Goal: Transaction & Acquisition: Purchase product/service

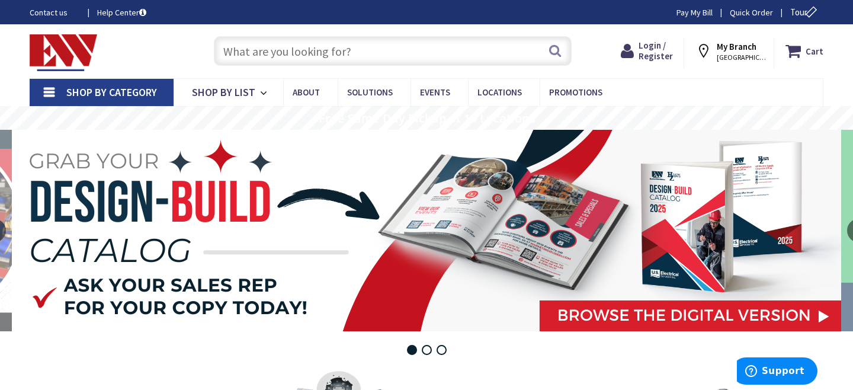
click at [731, 55] on span "STAMFORD, CT" at bounding box center [742, 57] width 50 height 9
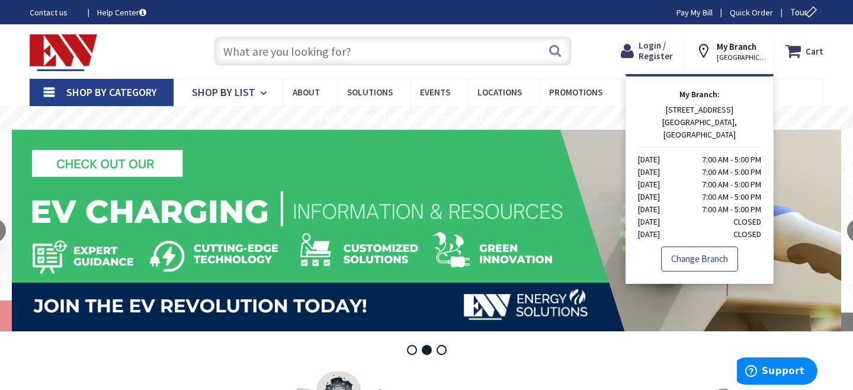
click at [710, 252] on link "Change Branch" at bounding box center [699, 259] width 77 height 25
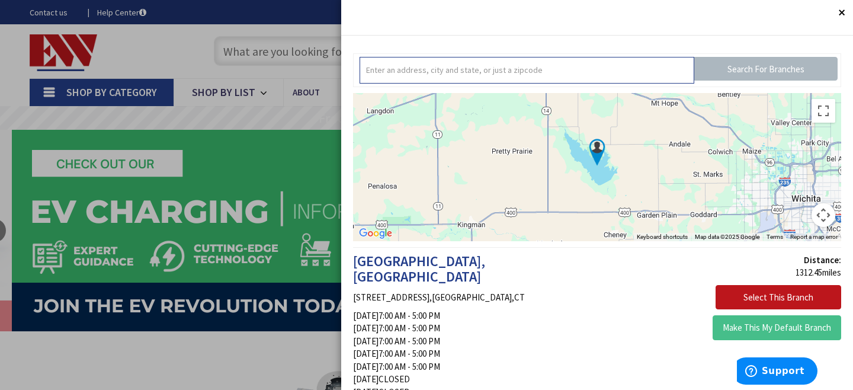
click at [529, 76] on input "text" at bounding box center [527, 70] width 335 height 27
type input "danbury"
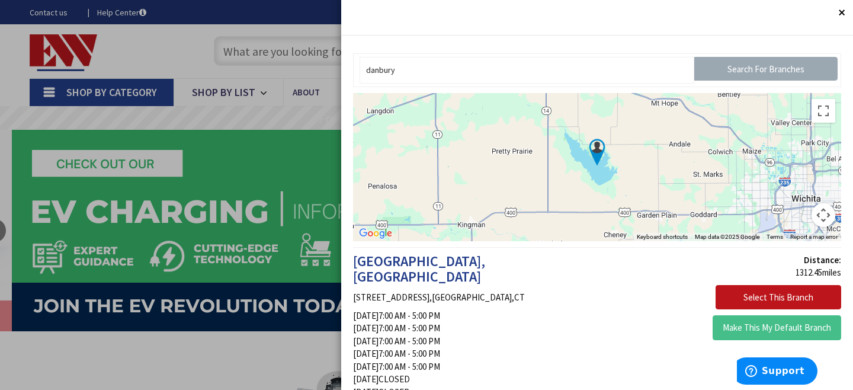
click at [744, 60] on input "Search For Branches" at bounding box center [766, 69] width 143 height 24
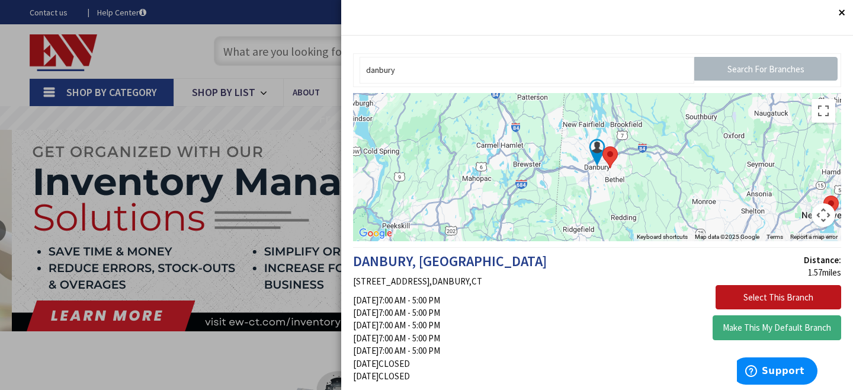
click at [799, 326] on button "Make This My Default Branch" at bounding box center [777, 327] width 129 height 25
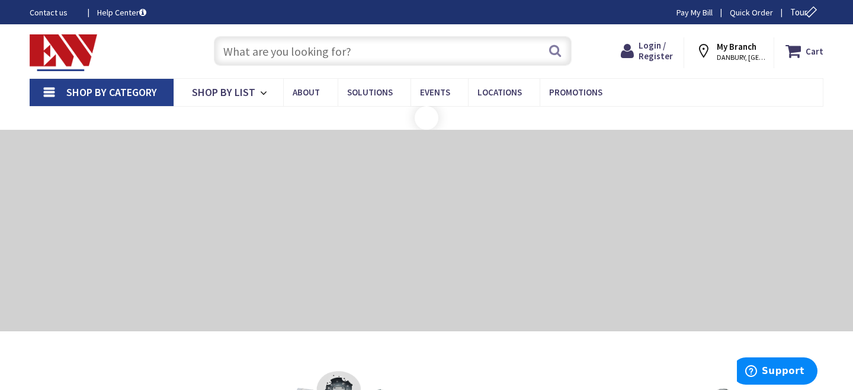
click at [341, 50] on input "text" at bounding box center [393, 51] width 358 height 30
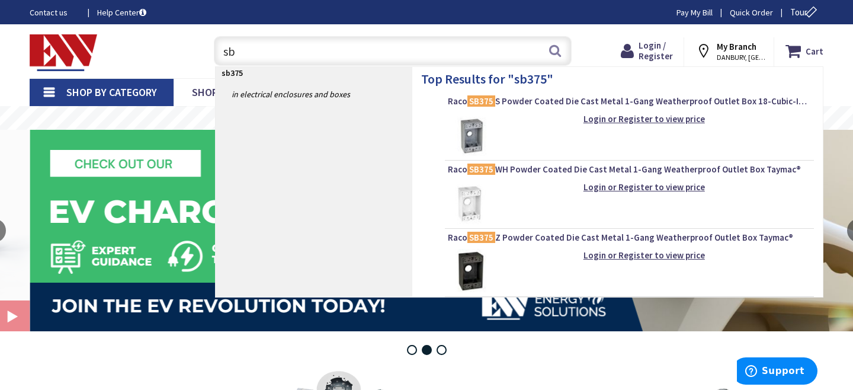
type input "s"
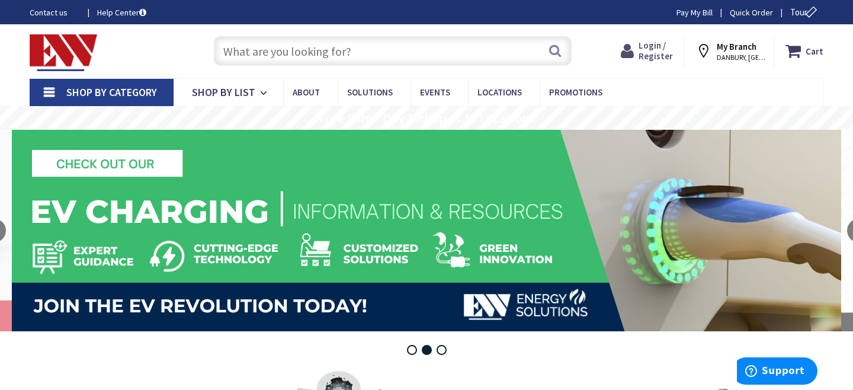
click at [667, 56] on span "Login / Register" at bounding box center [656, 51] width 34 height 22
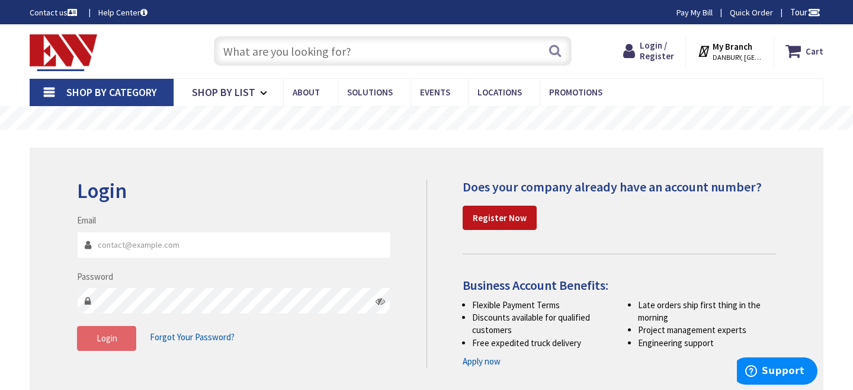
type input "millerelectricinc@gmail.com"
click at [114, 340] on span "Login" at bounding box center [107, 337] width 21 height 11
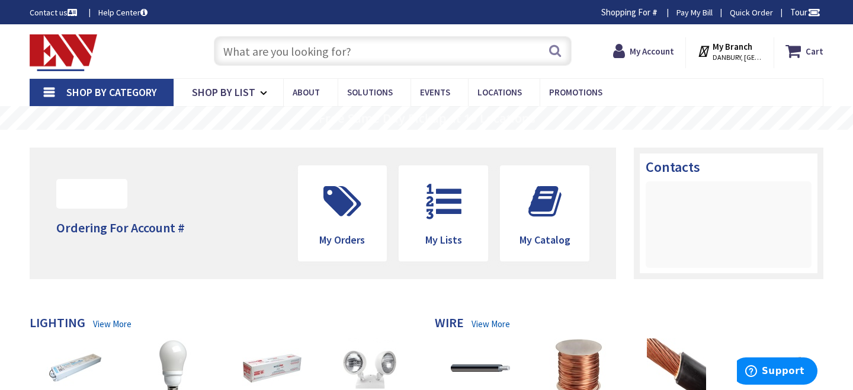
click at [330, 53] on input "text" at bounding box center [393, 51] width 358 height 30
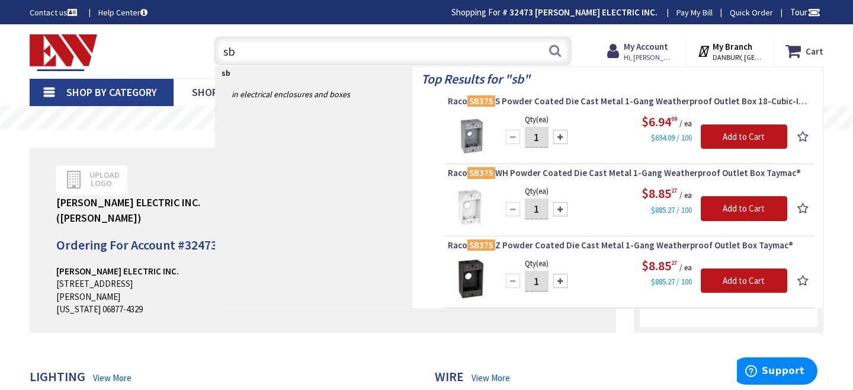
type input "s"
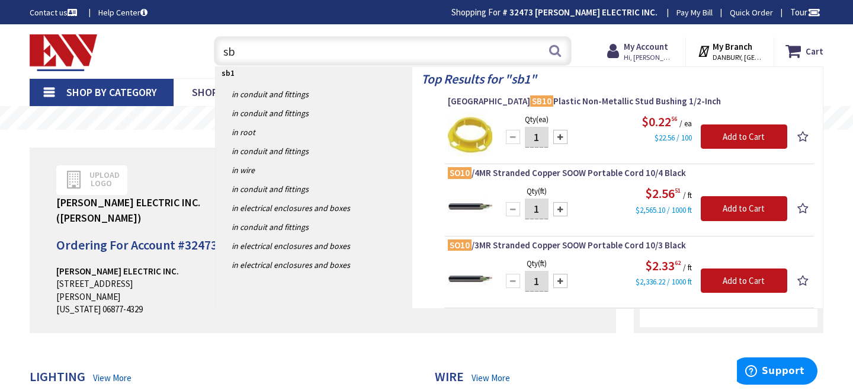
type input "s"
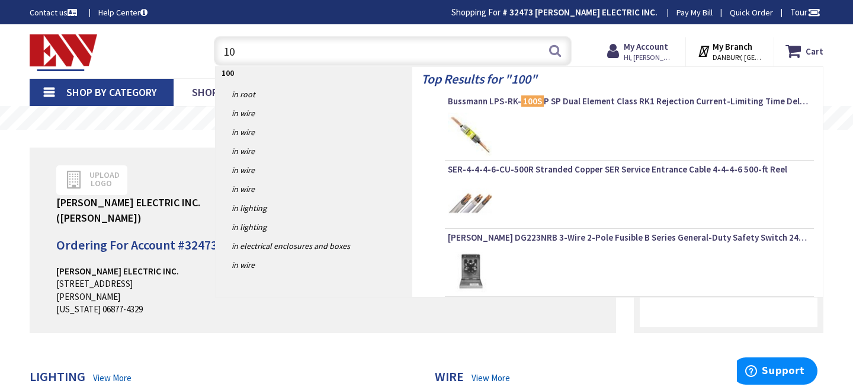
type input "1"
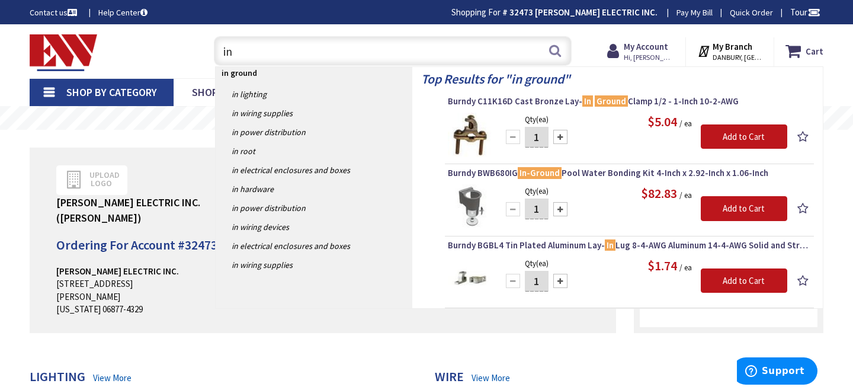
type input "i"
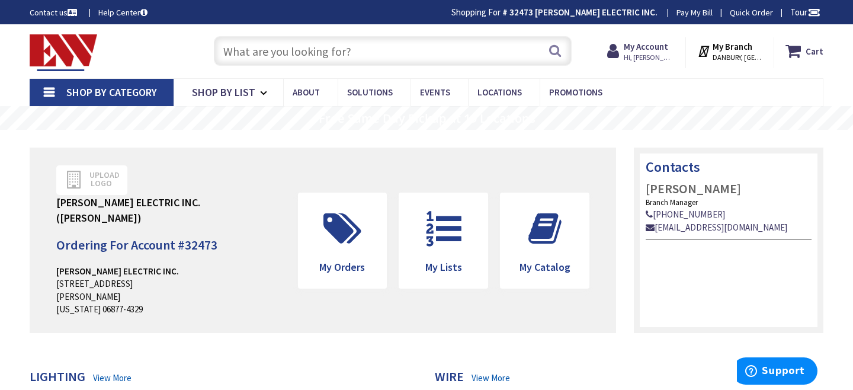
click at [126, 88] on span "Shop By Category" at bounding box center [111, 92] width 91 height 14
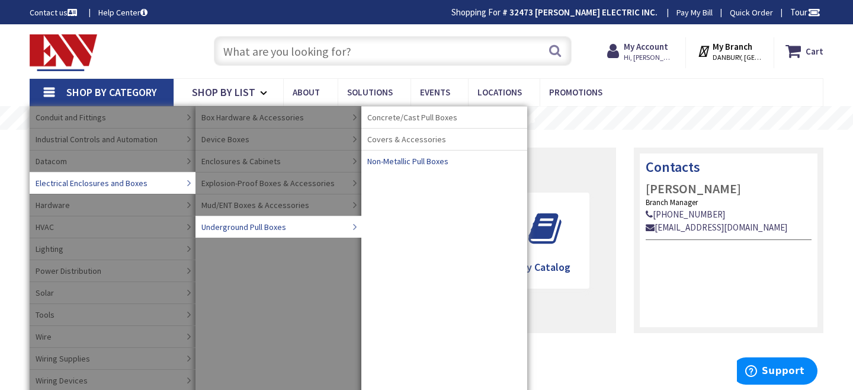
click at [399, 161] on span "Non-Metallic Pull Boxes" at bounding box center [407, 161] width 81 height 12
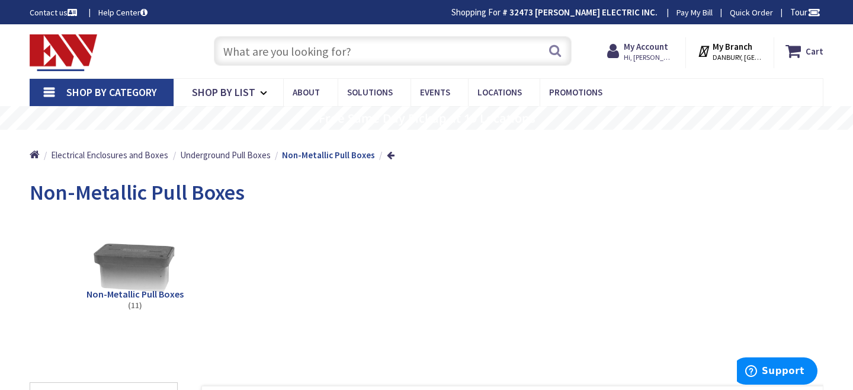
click at [369, 55] on input "text" at bounding box center [393, 51] width 358 height 30
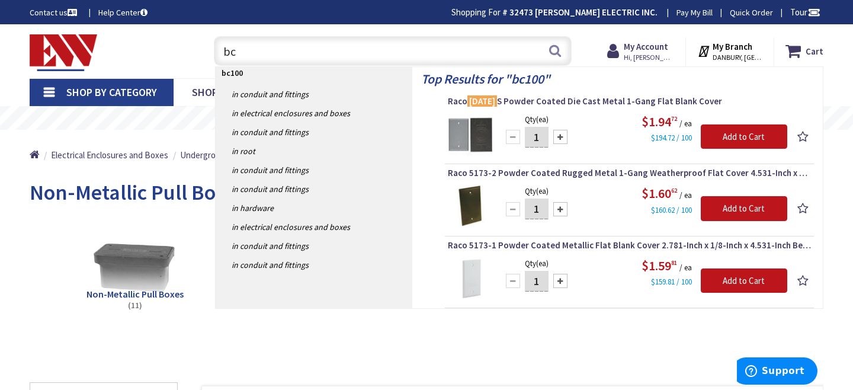
type input "b"
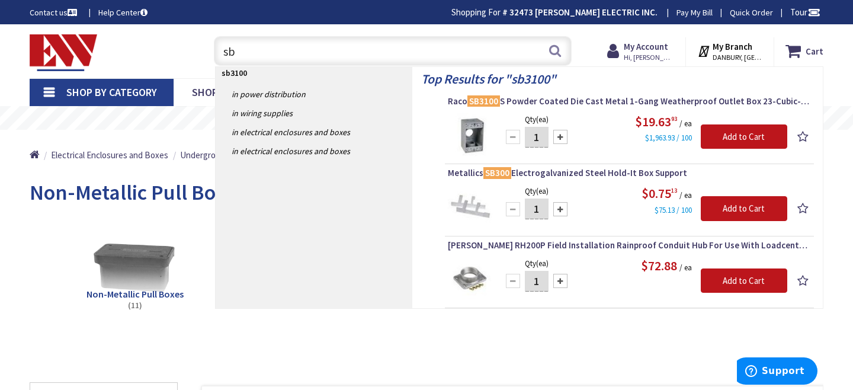
type input "s"
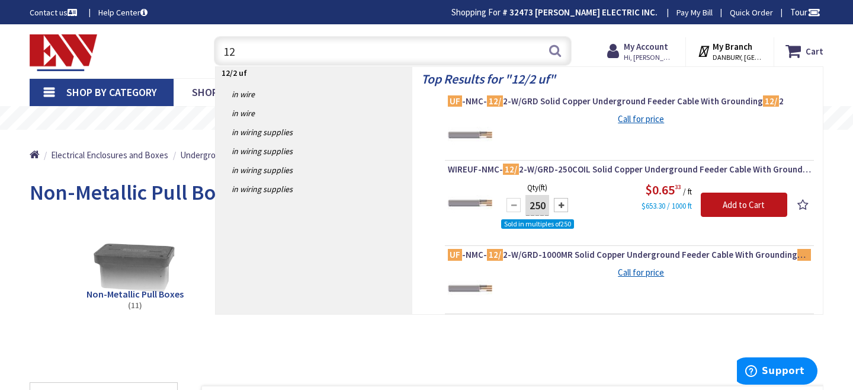
type input "1"
